Goal: Task Accomplishment & Management: Use online tool/utility

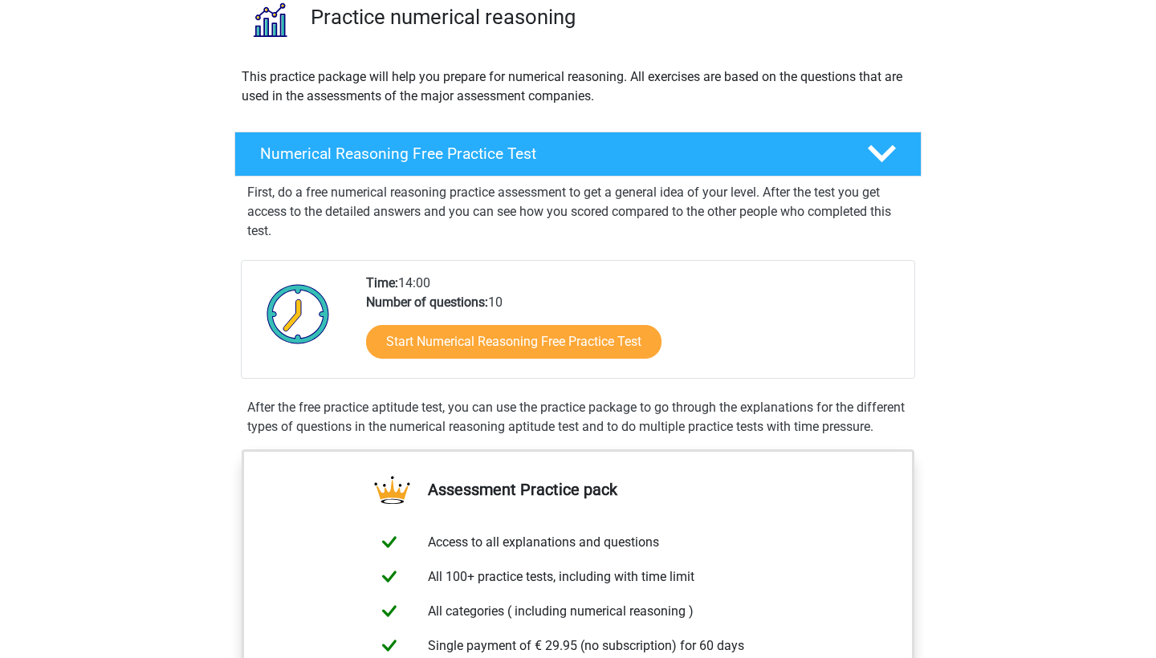
scroll to position [134, 0]
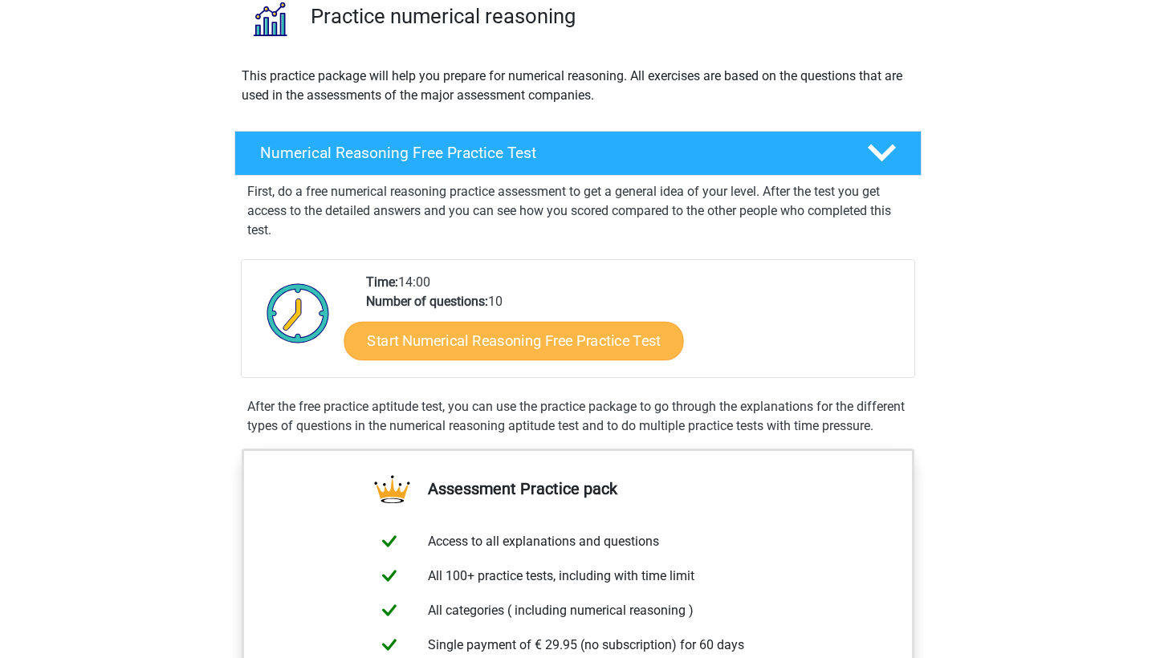
click at [459, 337] on link "Start Numerical Reasoning Free Practice Test" at bounding box center [514, 340] width 340 height 39
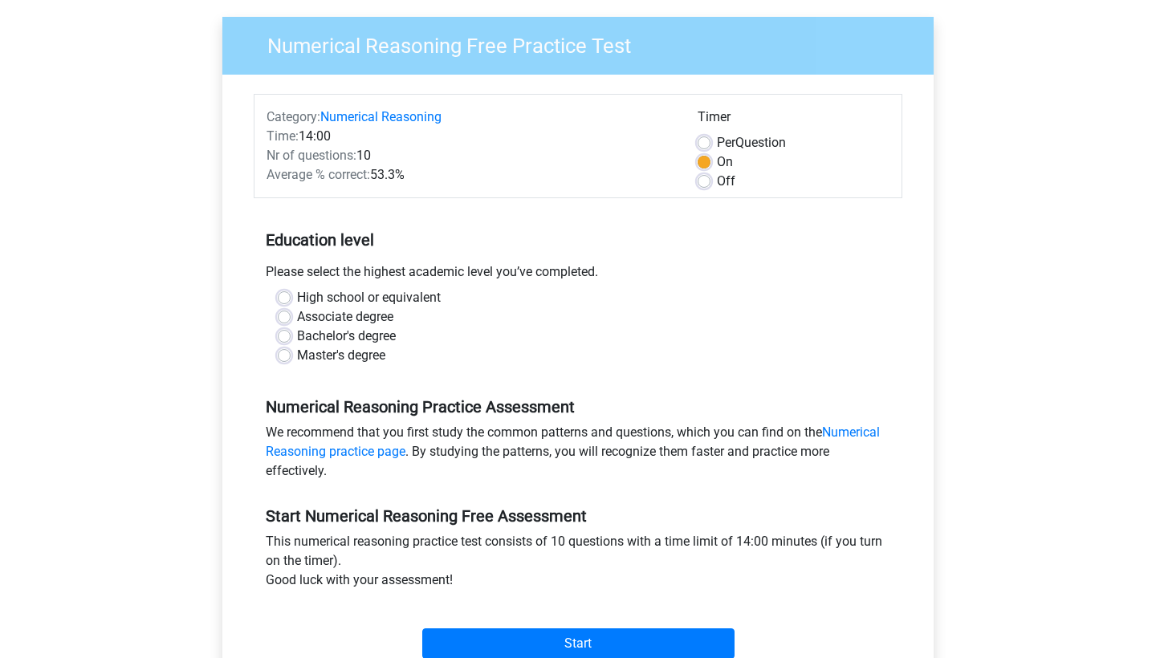
scroll to position [116, 0]
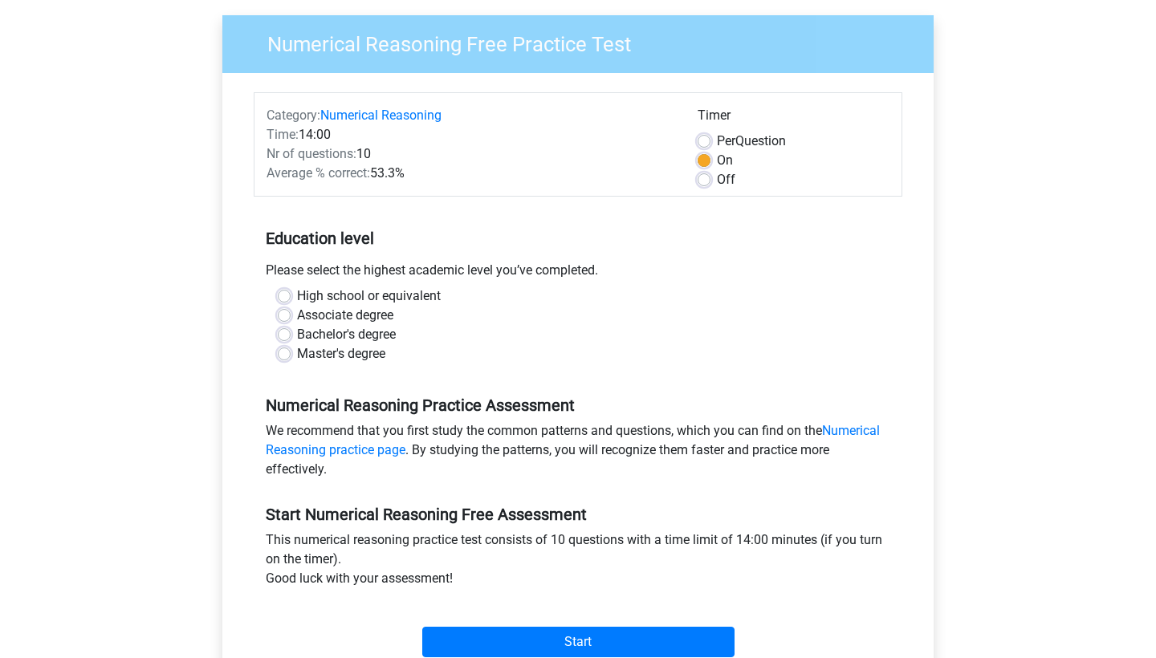
click at [297, 357] on label "Master's degree" at bounding box center [341, 353] width 88 height 19
click at [286, 357] on input "Master's degree" at bounding box center [284, 352] width 13 height 16
radio input "true"
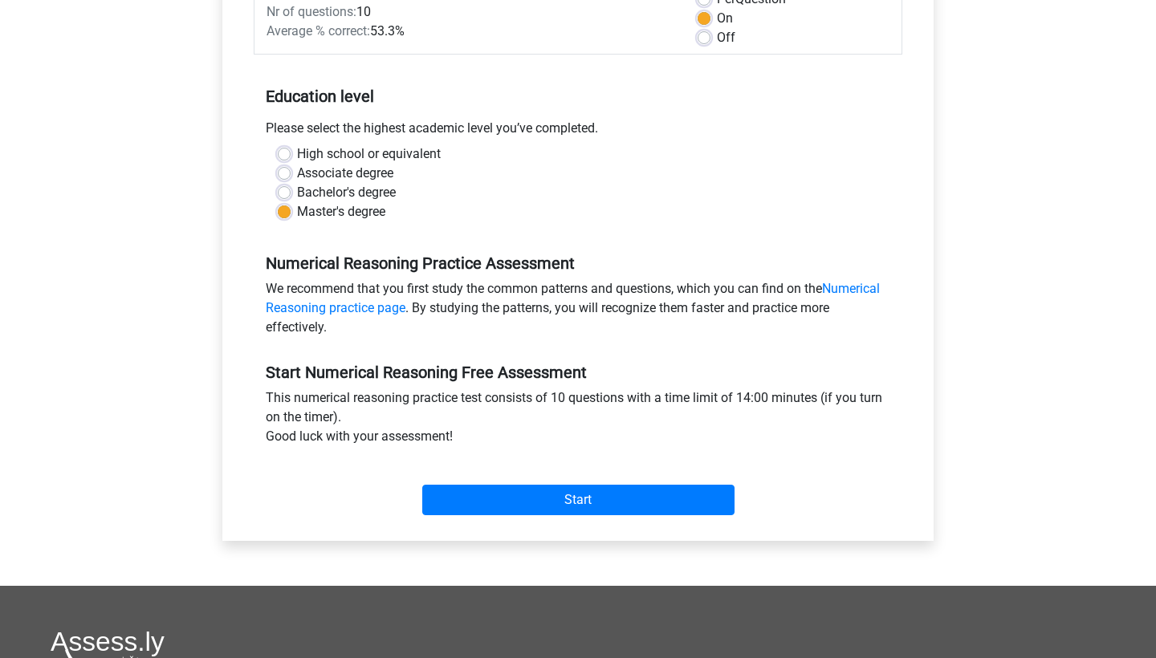
scroll to position [272, 0]
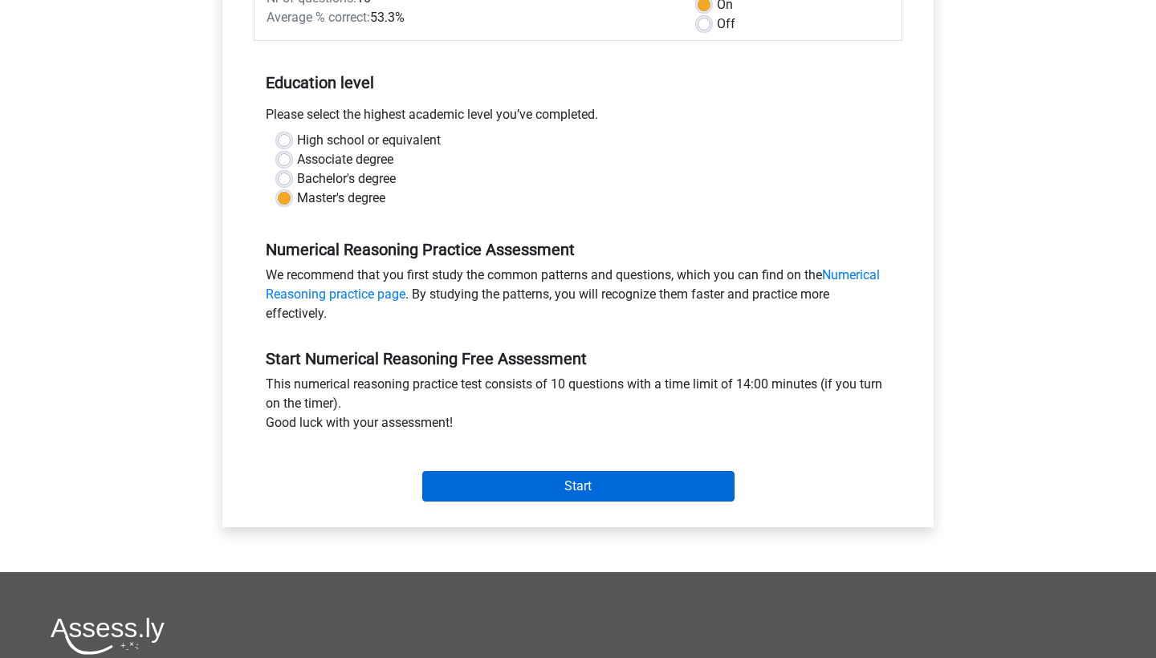
click at [474, 498] on input "Start" at bounding box center [578, 486] width 312 height 31
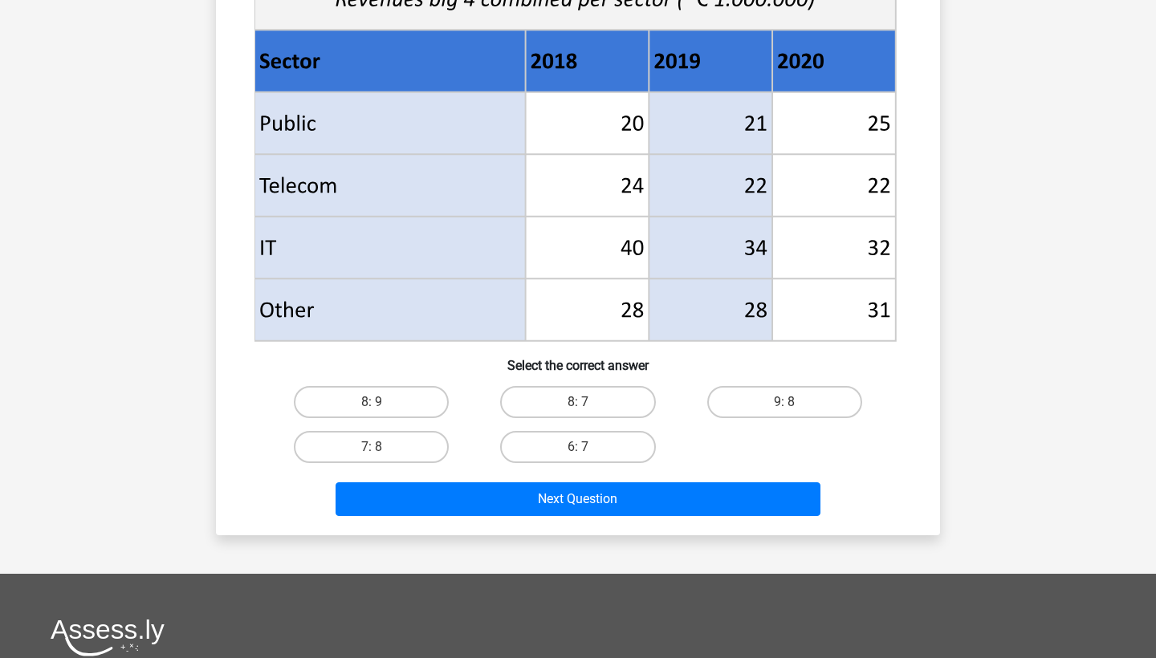
scroll to position [683, 0]
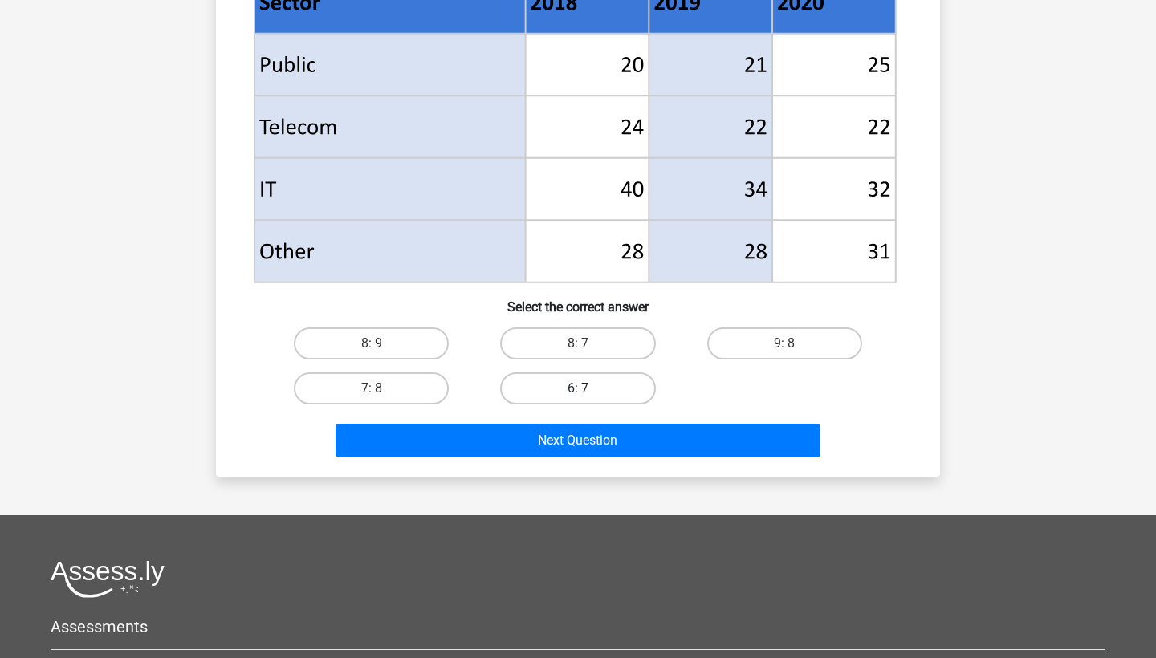
click at [613, 396] on label "6: 7" at bounding box center [577, 389] width 155 height 32
click at [589, 396] on input "6: 7" at bounding box center [583, 394] width 10 height 10
radio input "true"
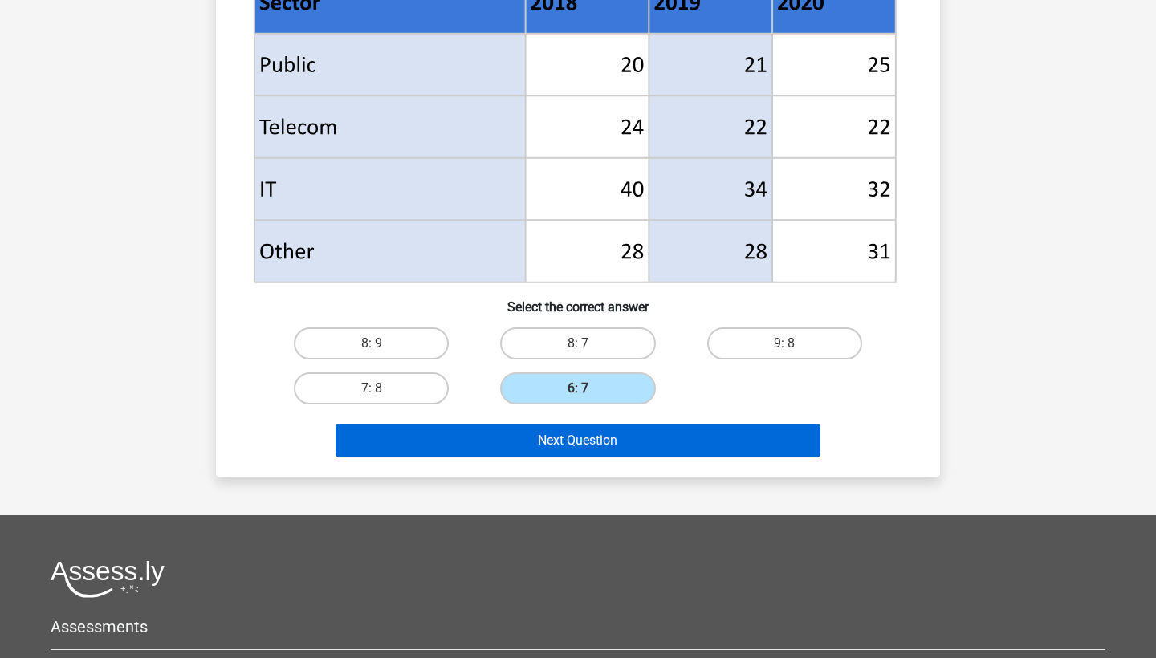
click at [613, 443] on button "Next Question" at bounding box center [579, 441] width 486 height 34
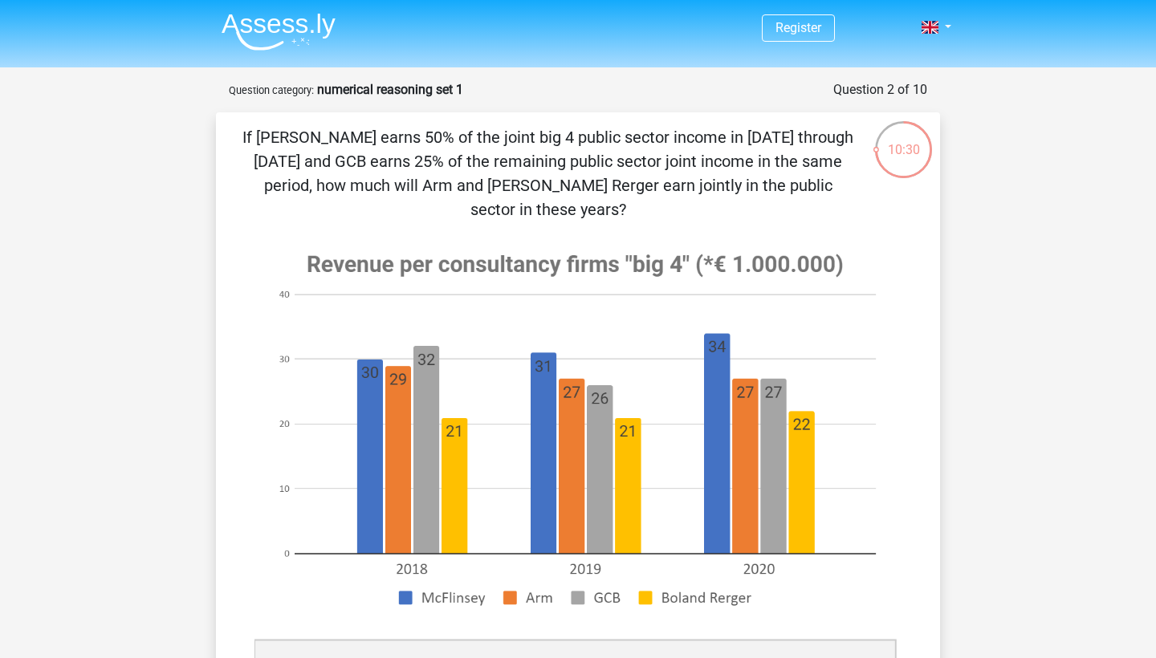
scroll to position [0, 0]
